Goal: Task Accomplishment & Management: Use online tool/utility

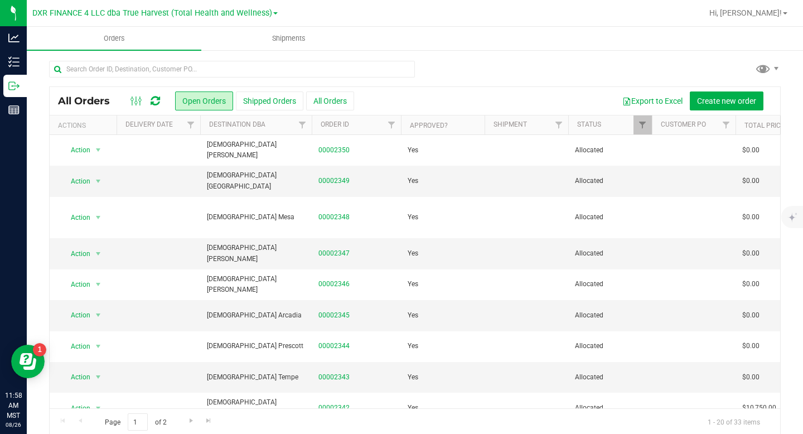
scroll to position [344, 0]
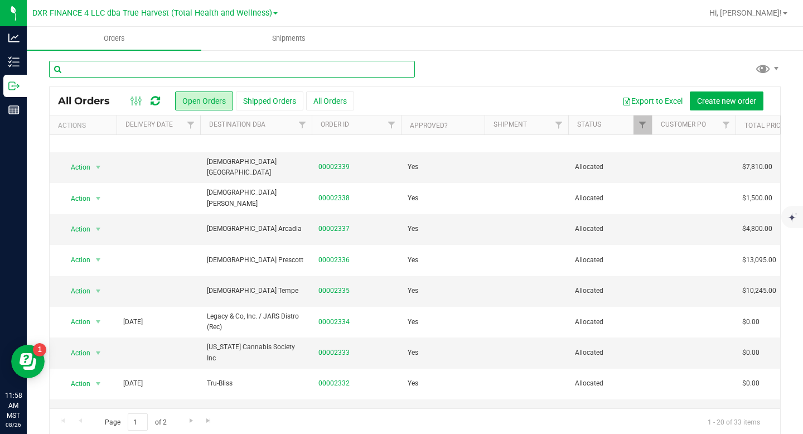
click at [165, 70] on input "text" at bounding box center [232, 69] width 366 height 17
type input "the mint"
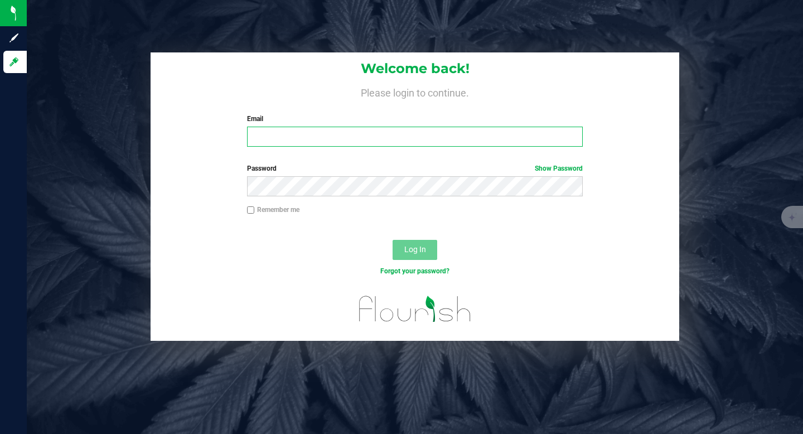
type input "[PERSON_NAME][EMAIL_ADDRESS][DOMAIN_NAME]"
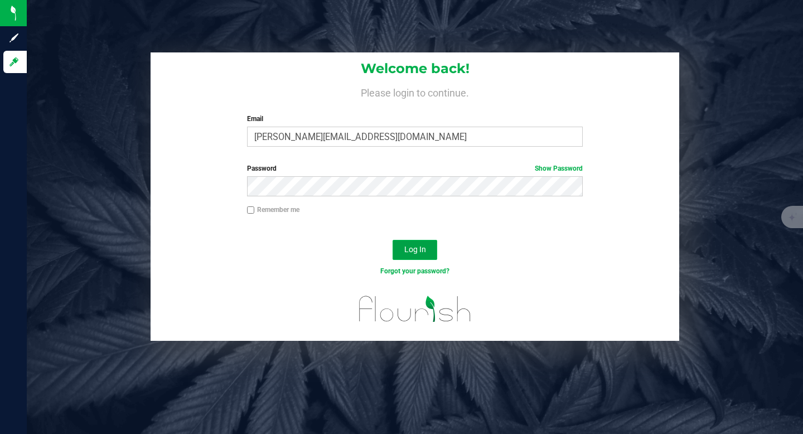
click at [417, 250] on span "Log In" at bounding box center [416, 249] width 22 height 9
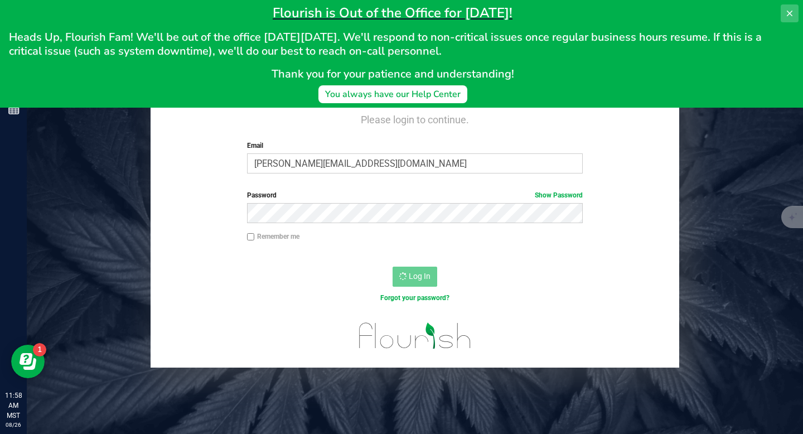
click at [791, 13] on icon at bounding box center [790, 13] width 9 height 9
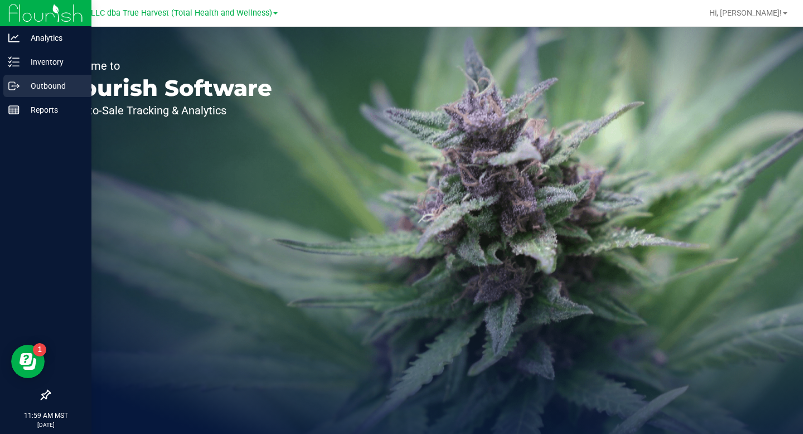
click at [16, 81] on icon at bounding box center [13, 85] width 11 height 11
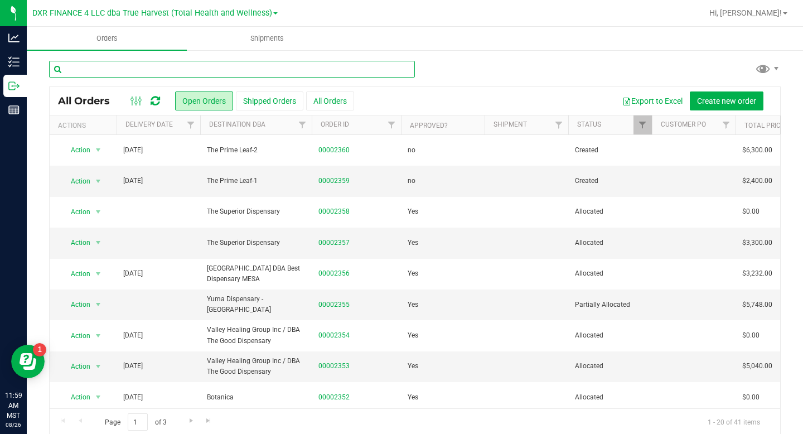
click at [221, 65] on input "text" at bounding box center [232, 69] width 366 height 17
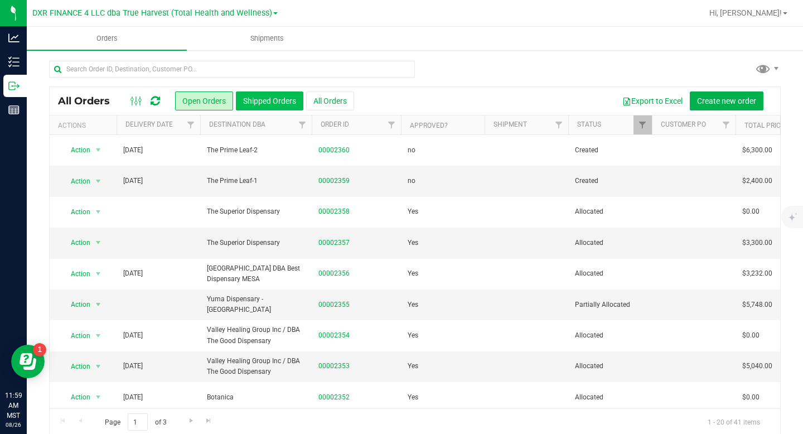
click at [251, 100] on button "Shipped Orders" at bounding box center [270, 101] width 68 height 19
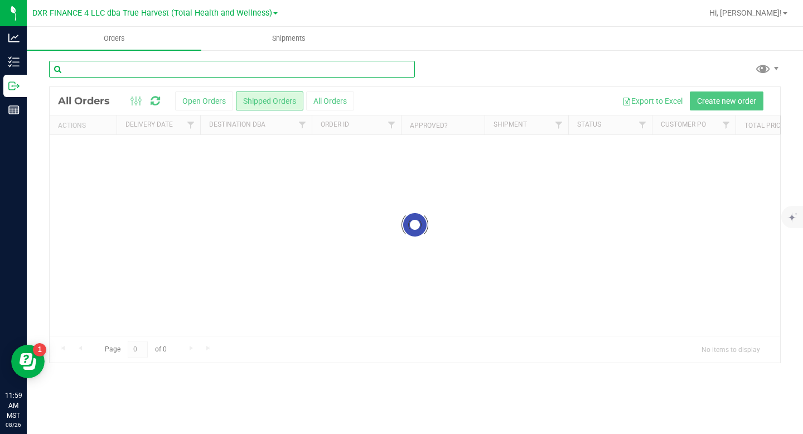
click at [235, 73] on input "text" at bounding box center [232, 69] width 366 height 17
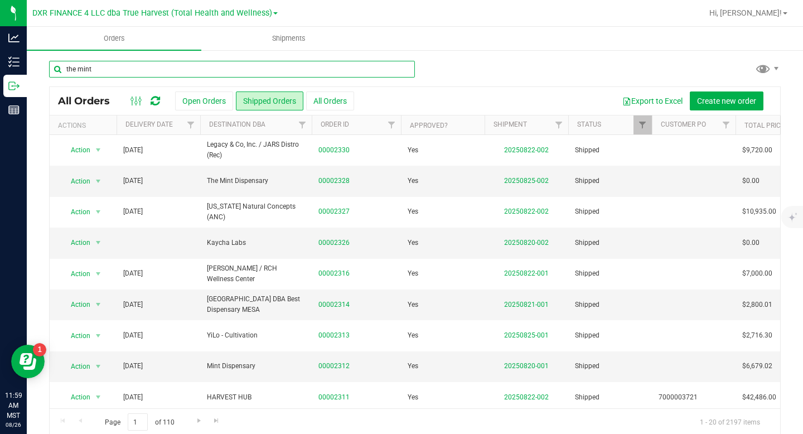
type input "the mint"
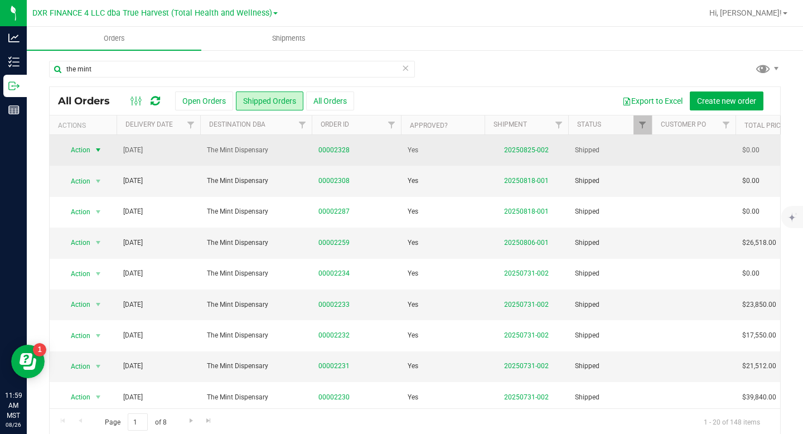
click at [98, 150] on span "select" at bounding box center [98, 150] width 9 height 9
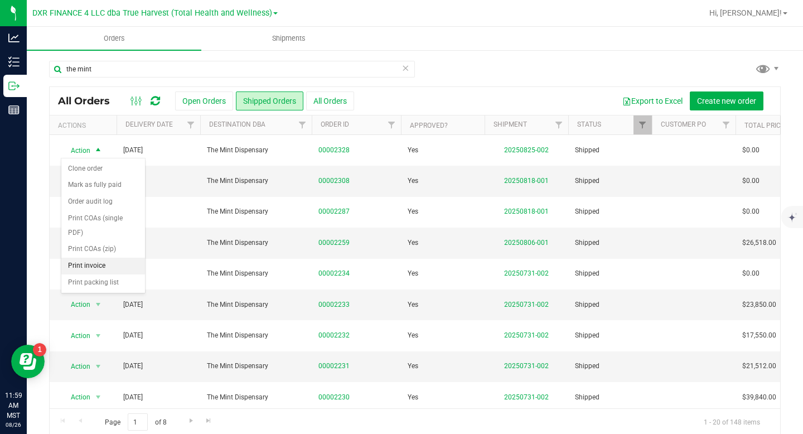
click at [108, 267] on li "Print invoice" at bounding box center [103, 266] width 84 height 17
